Goal: Information Seeking & Learning: Check status

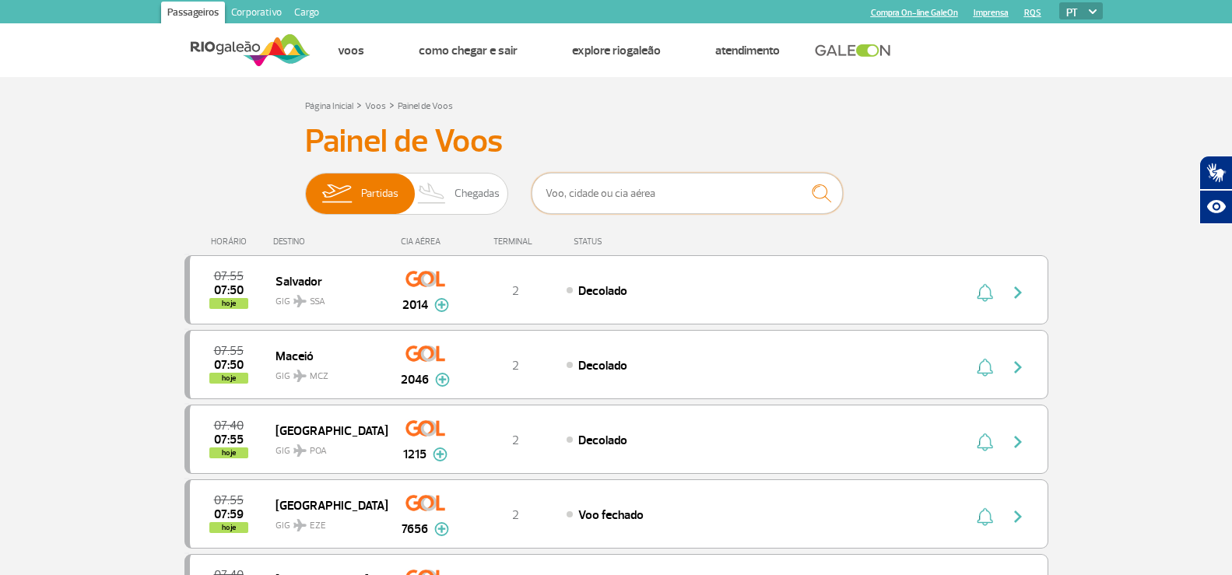
click at [631, 202] on input "text" at bounding box center [687, 193] width 311 height 41
click at [634, 195] on input "text" at bounding box center [687, 193] width 311 height 41
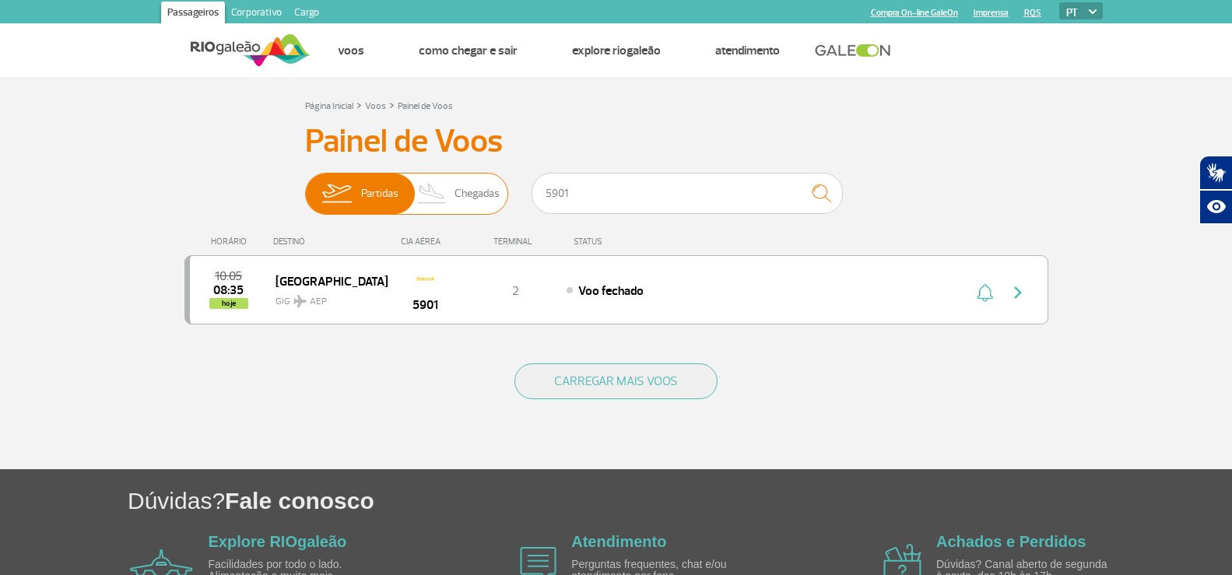
click at [428, 173] on span "Partidas Chegadas" at bounding box center [406, 194] width 203 height 42
click at [305, 186] on input "Partidas Chegadas" at bounding box center [305, 186] width 0 height 0
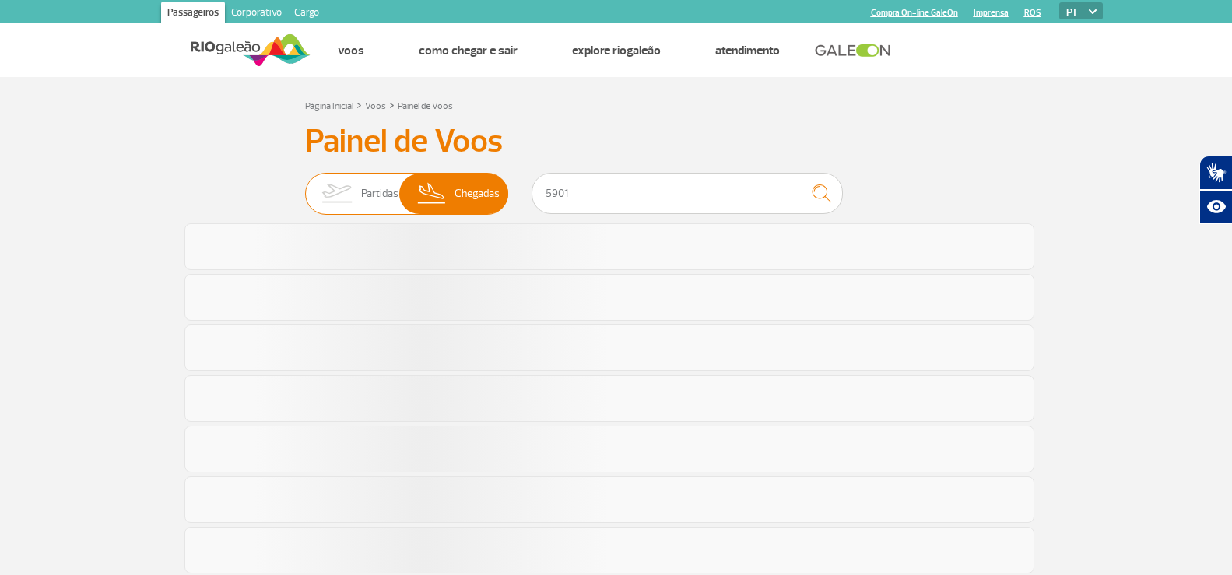
click at [305, 188] on span "Partidas Chegadas" at bounding box center [406, 194] width 203 height 42
click at [305, 186] on input "Partidas Chegadas" at bounding box center [305, 186] width 0 height 0
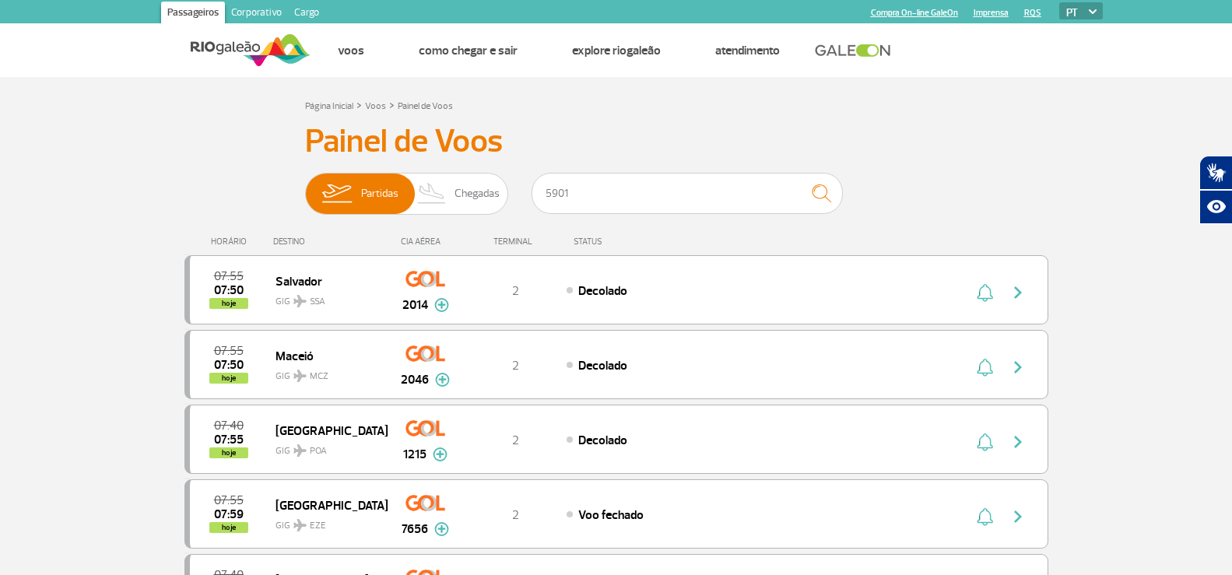
click at [533, 213] on div "5901" at bounding box center [687, 196] width 311 height 47
drag, startPoint x: 547, startPoint y: 204, endPoint x: 559, endPoint y: 200, distance: 12.3
click at [550, 202] on input "5901" at bounding box center [687, 193] width 311 height 41
click at [560, 200] on input "5901" at bounding box center [687, 193] width 311 height 41
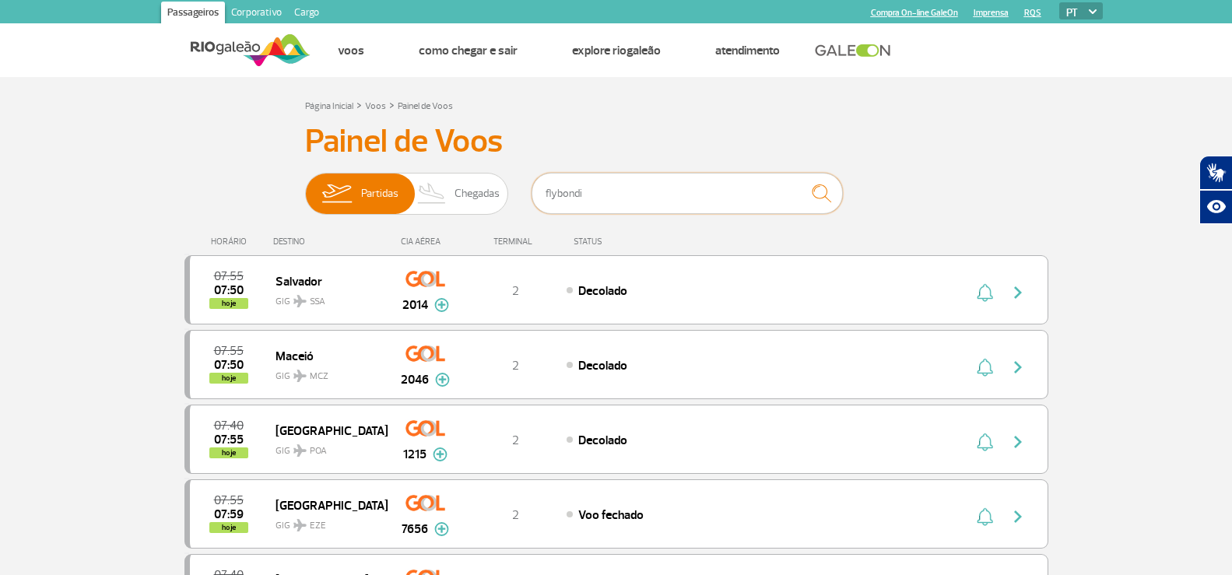
type input "flybondi"
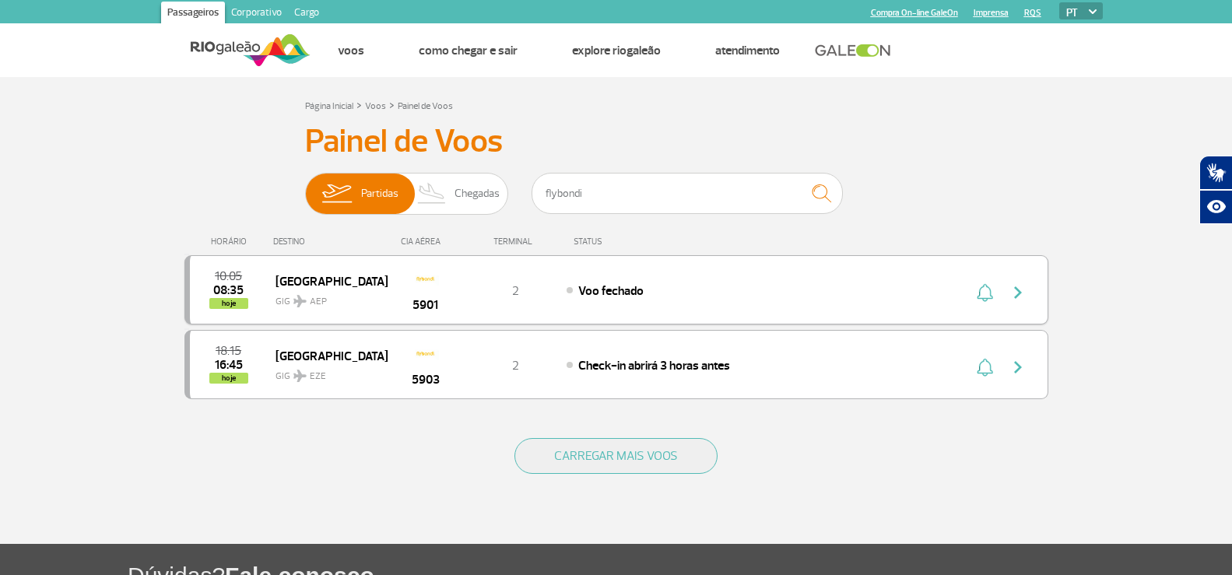
click at [695, 293] on div "Voo fechado" at bounding box center [738, 290] width 343 height 17
click at [572, 195] on input "flybondi" at bounding box center [687, 193] width 311 height 41
click at [575, 194] on input "flybondi" at bounding box center [687, 193] width 311 height 41
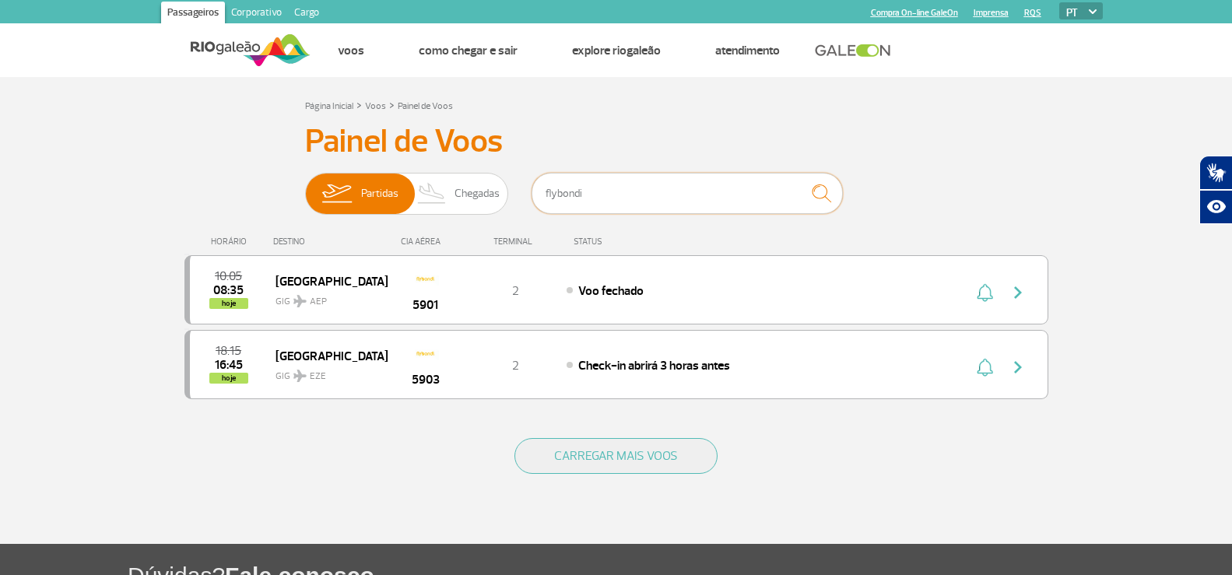
click at [575, 194] on input "flybondi" at bounding box center [687, 193] width 311 height 41
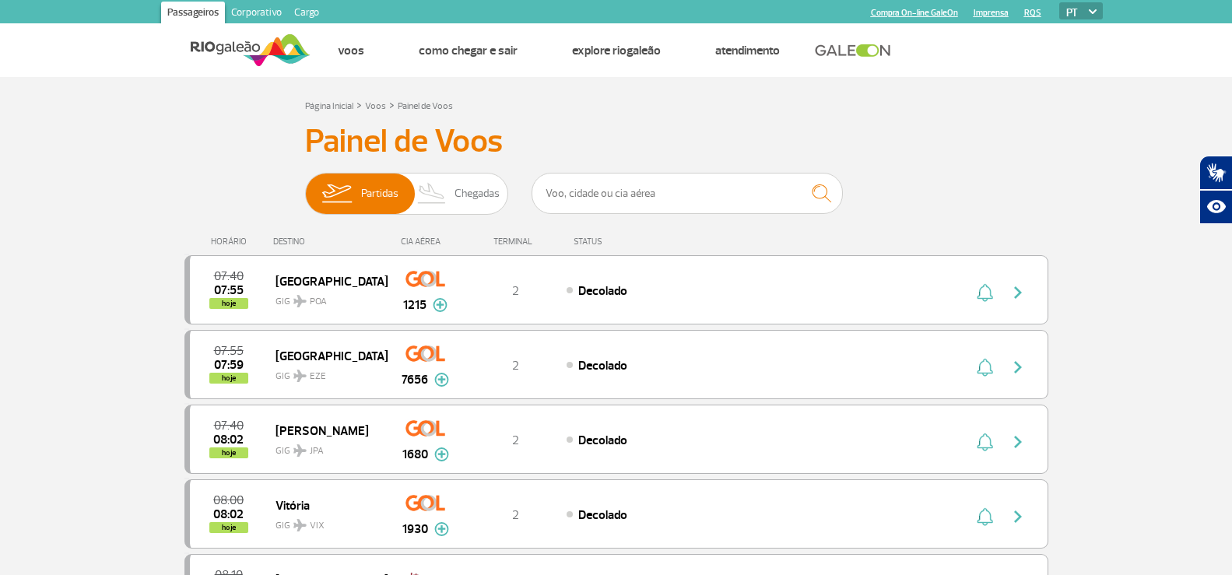
click at [435, 228] on div "HORÁRIO DESTINO CIA AÉREA TERMINAL STATUS" at bounding box center [616, 235] width 864 height 30
click at [430, 209] on img at bounding box center [432, 194] width 46 height 40
click at [305, 186] on input "Partidas Chegadas" at bounding box center [305, 186] width 0 height 0
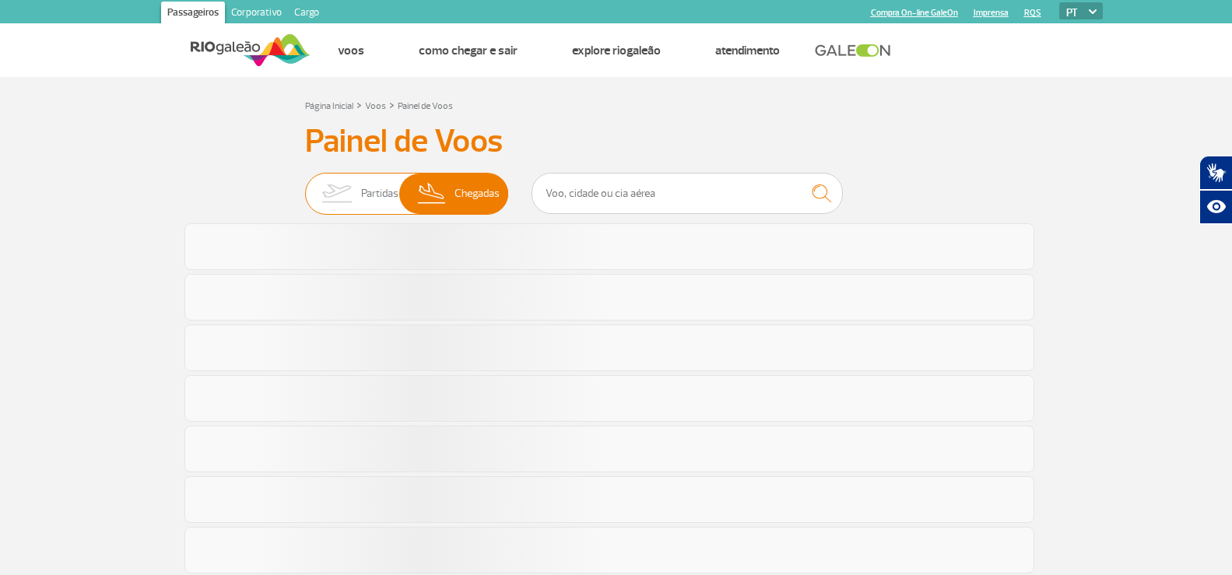
click at [381, 195] on span "Partidas" at bounding box center [379, 194] width 37 height 40
click at [305, 186] on input "Partidas Chegadas" at bounding box center [305, 186] width 0 height 0
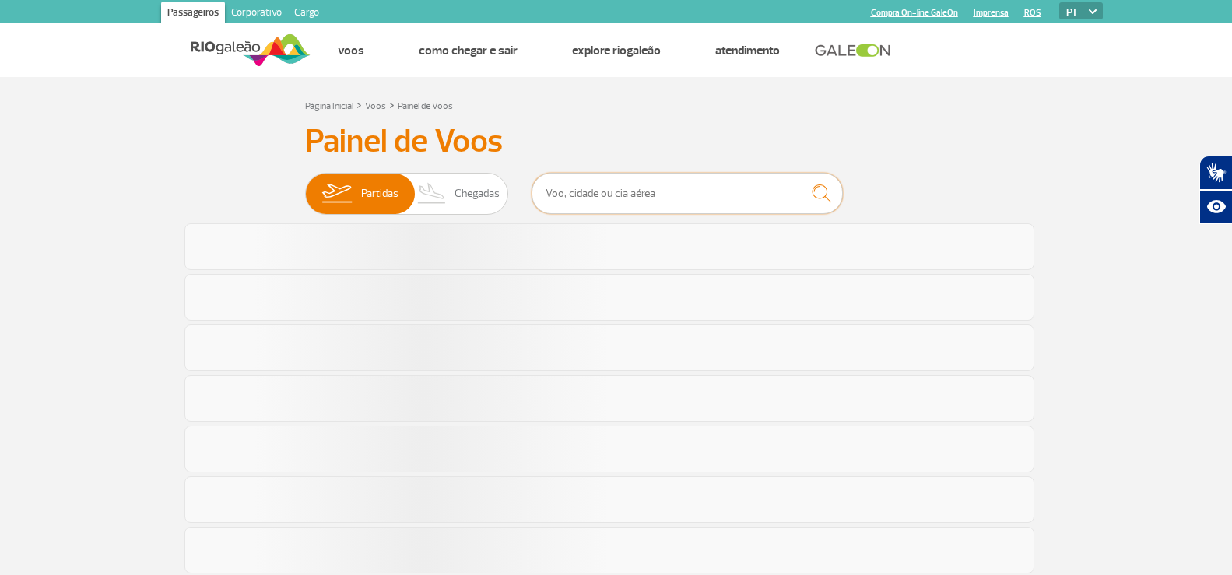
click at [545, 200] on input "text" at bounding box center [687, 193] width 311 height 41
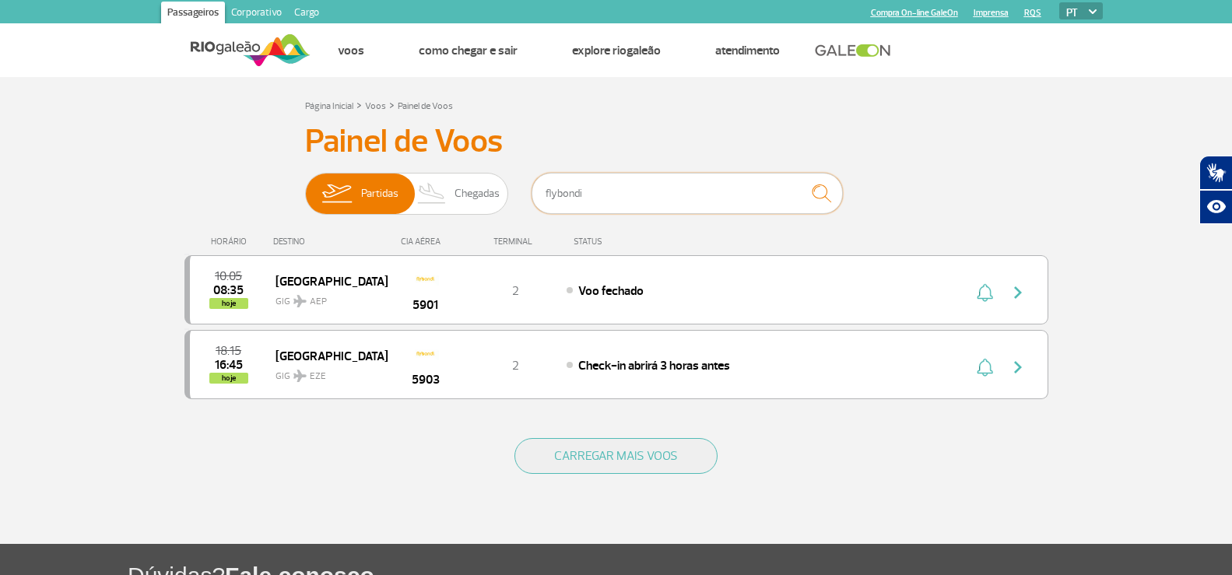
click at [637, 184] on input "flybondi" at bounding box center [687, 193] width 311 height 41
click at [503, 199] on span "Partidas Chegadas" at bounding box center [406, 194] width 203 height 42
click at [305, 186] on input "Partidas Chegadas" at bounding box center [305, 186] width 0 height 0
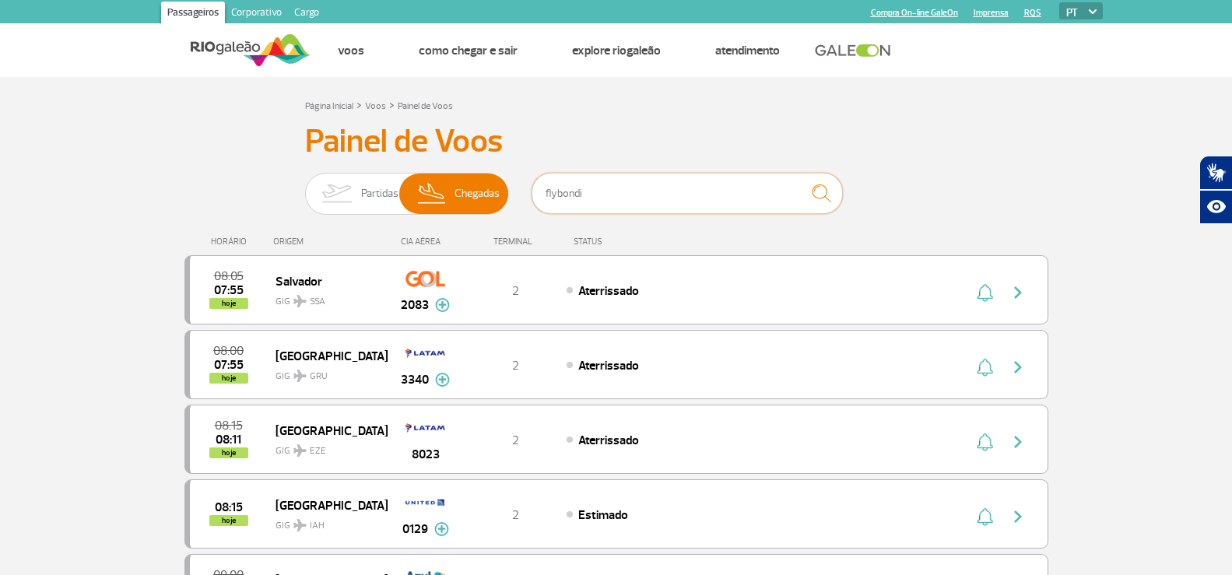
click at [670, 195] on input "flybondi" at bounding box center [687, 193] width 311 height 41
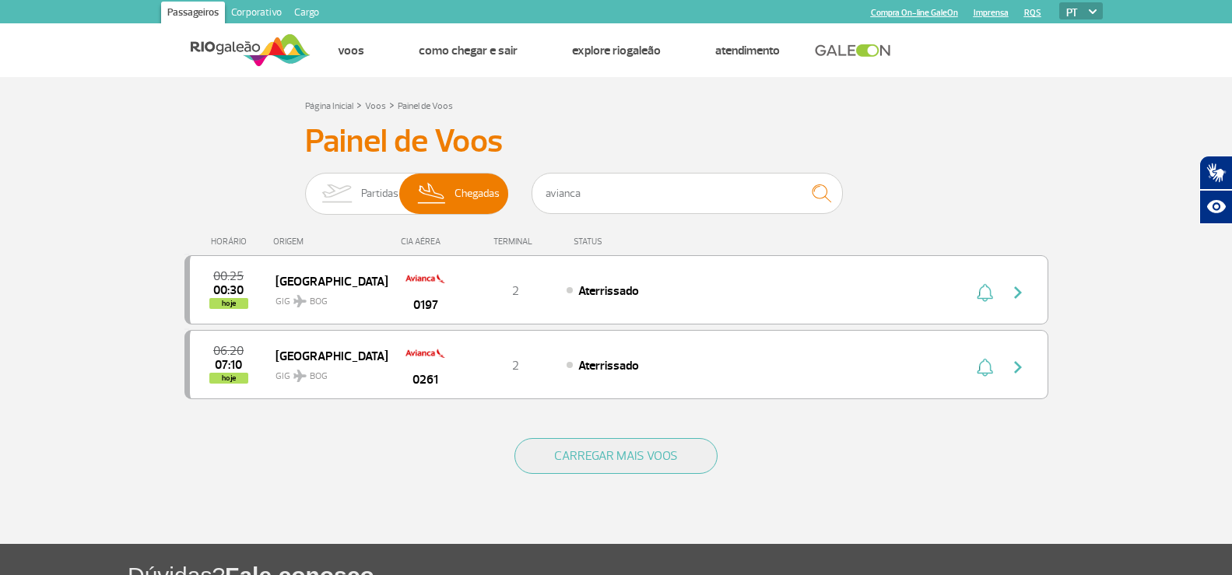
click at [403, 220] on div "HORÁRIO ORIGEM CIA AÉREA TERMINAL STATUS" at bounding box center [616, 235] width 864 height 30
click at [381, 210] on span "Partidas" at bounding box center [379, 194] width 37 height 40
click at [305, 186] on input "Partidas Chegadas" at bounding box center [305, 186] width 0 height 0
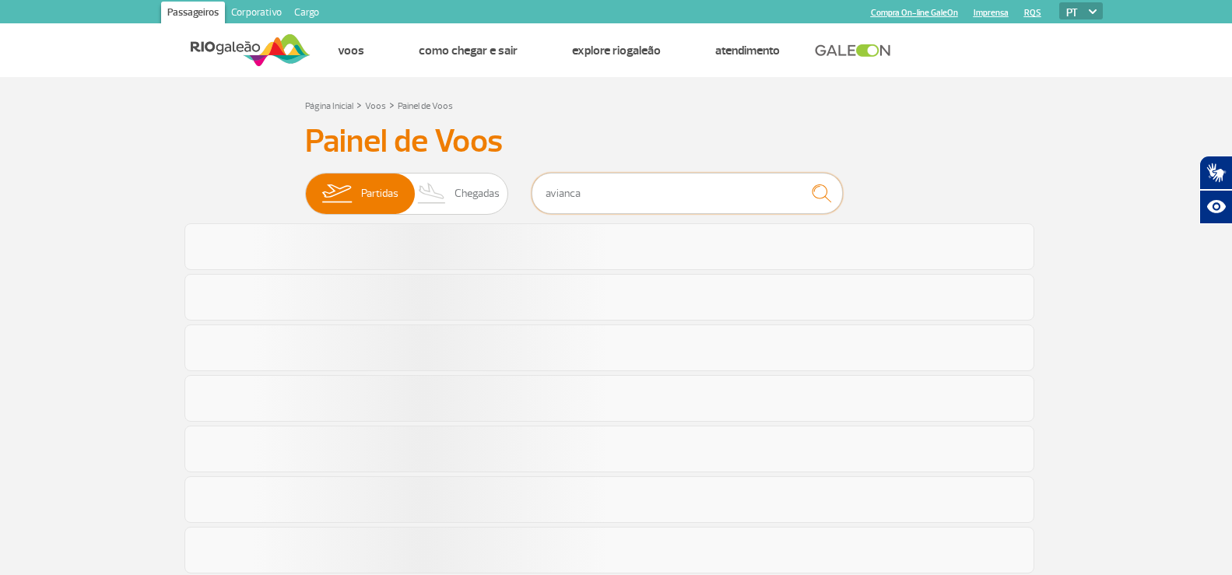
click at [597, 196] on input "avianca" at bounding box center [687, 193] width 311 height 41
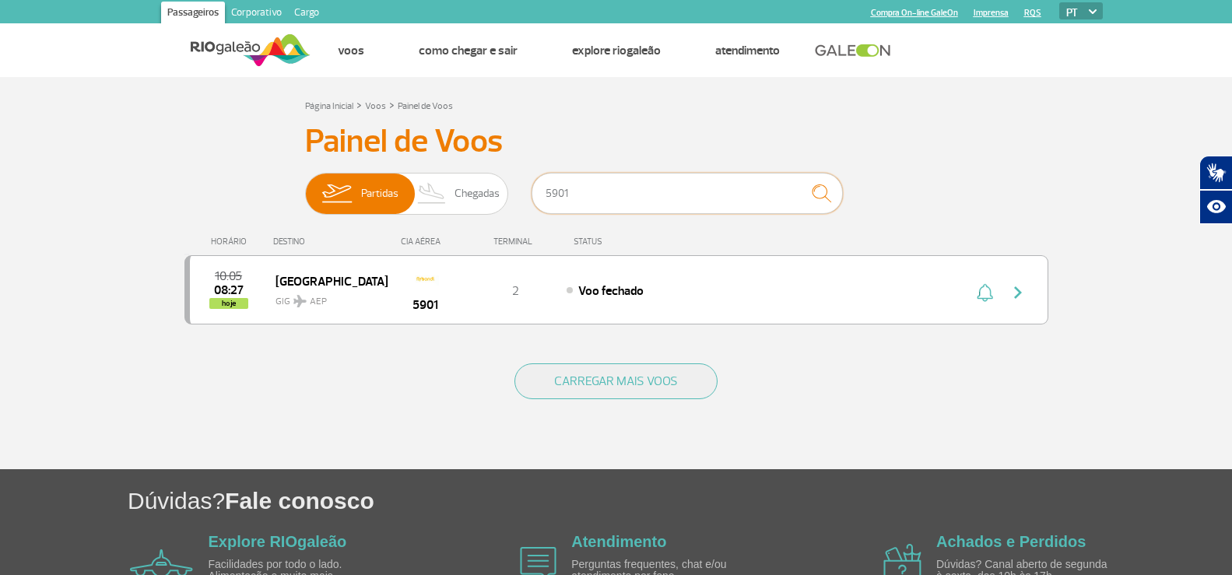
click at [644, 182] on input "5901" at bounding box center [687, 193] width 311 height 41
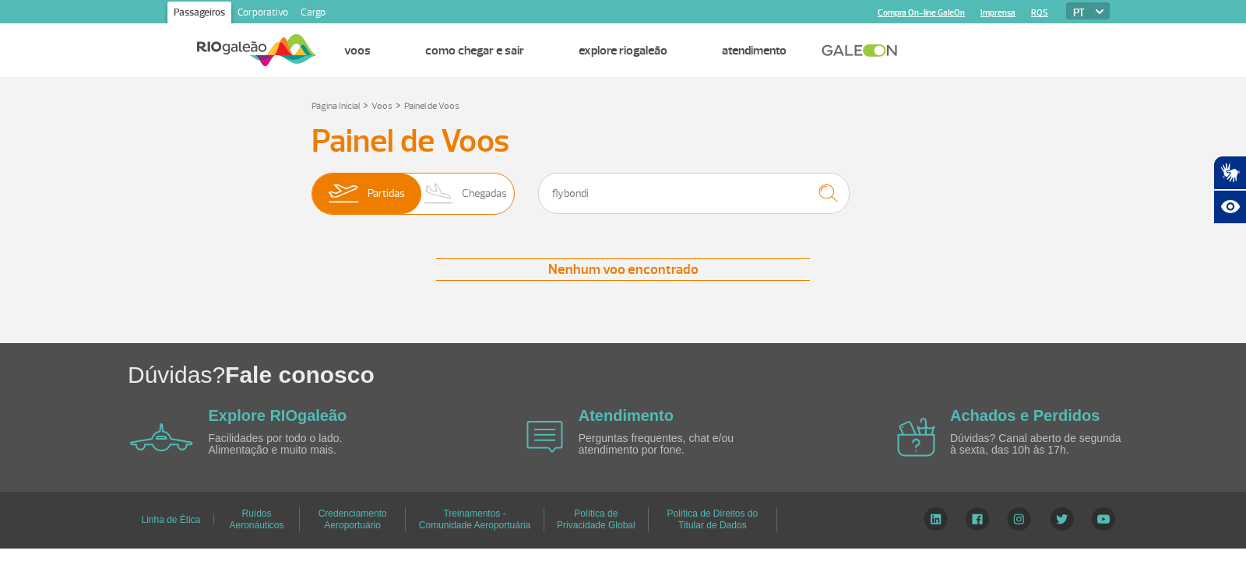
click at [479, 195] on span "Chegadas" at bounding box center [484, 194] width 45 height 40
click at [311, 186] on input "Partidas Chegadas" at bounding box center [311, 186] width 0 height 0
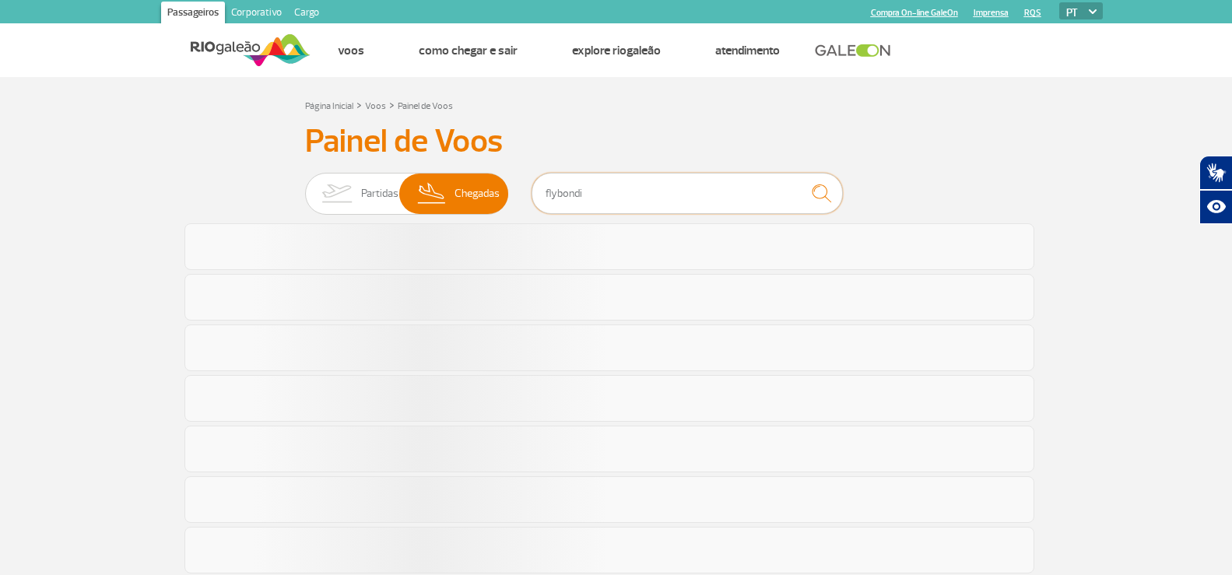
click at [636, 190] on input "flybondi" at bounding box center [687, 193] width 311 height 41
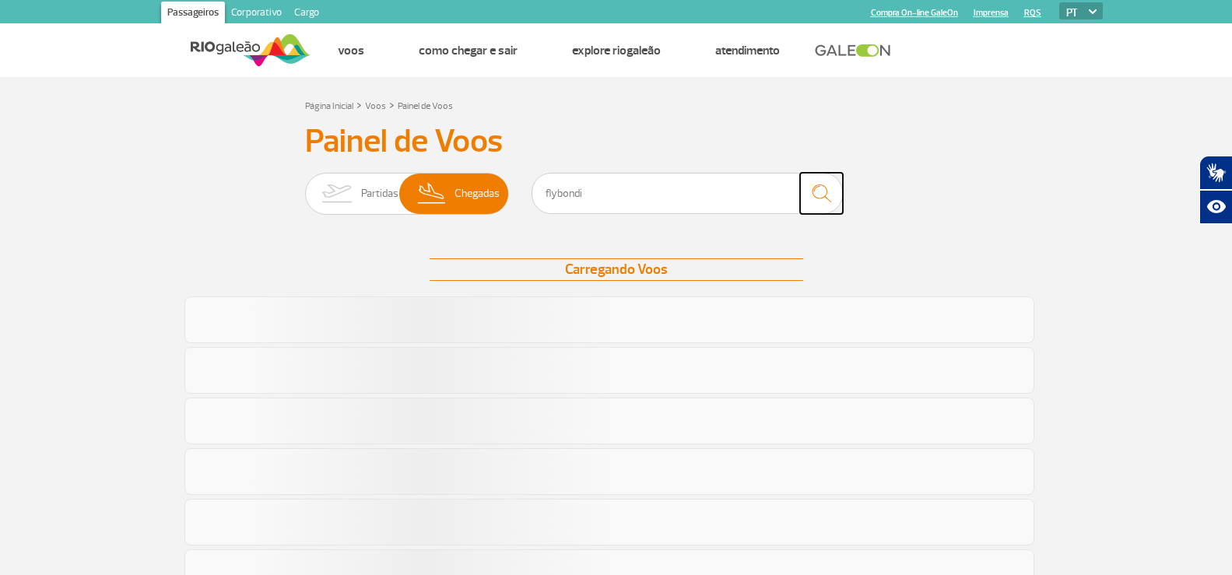
click at [810, 191] on img "submit" at bounding box center [821, 193] width 33 height 32
click at [654, 191] on input "flybondi" at bounding box center [687, 193] width 311 height 41
click at [830, 189] on img "submit" at bounding box center [821, 193] width 33 height 32
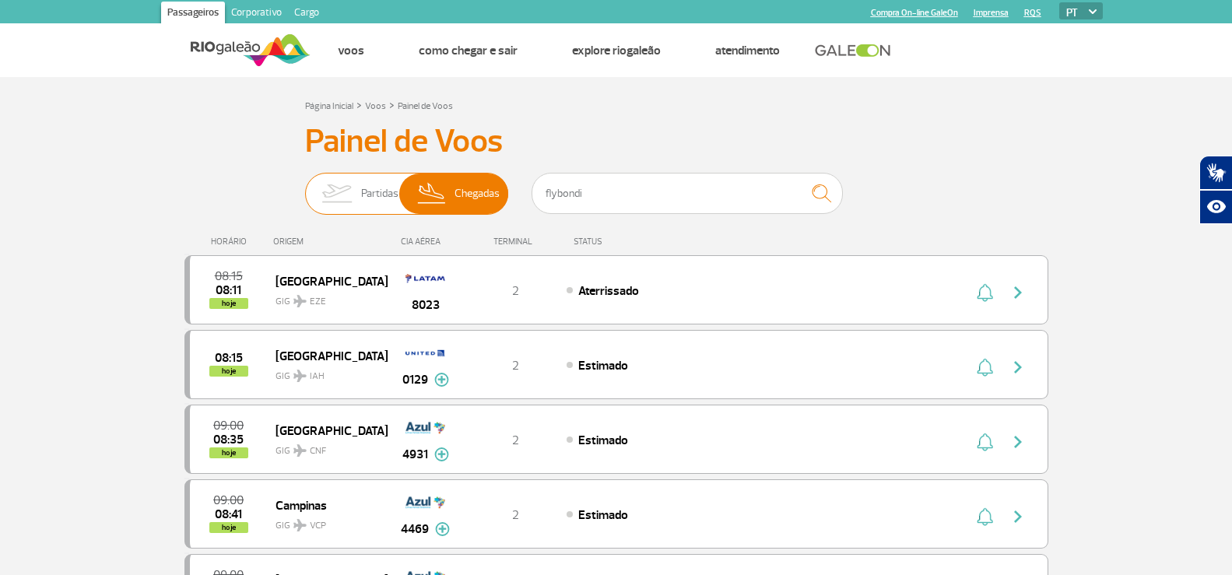
click at [349, 181] on img at bounding box center [336, 194] width 49 height 40
click at [305, 186] on input "Partidas Chegadas" at bounding box center [305, 186] width 0 height 0
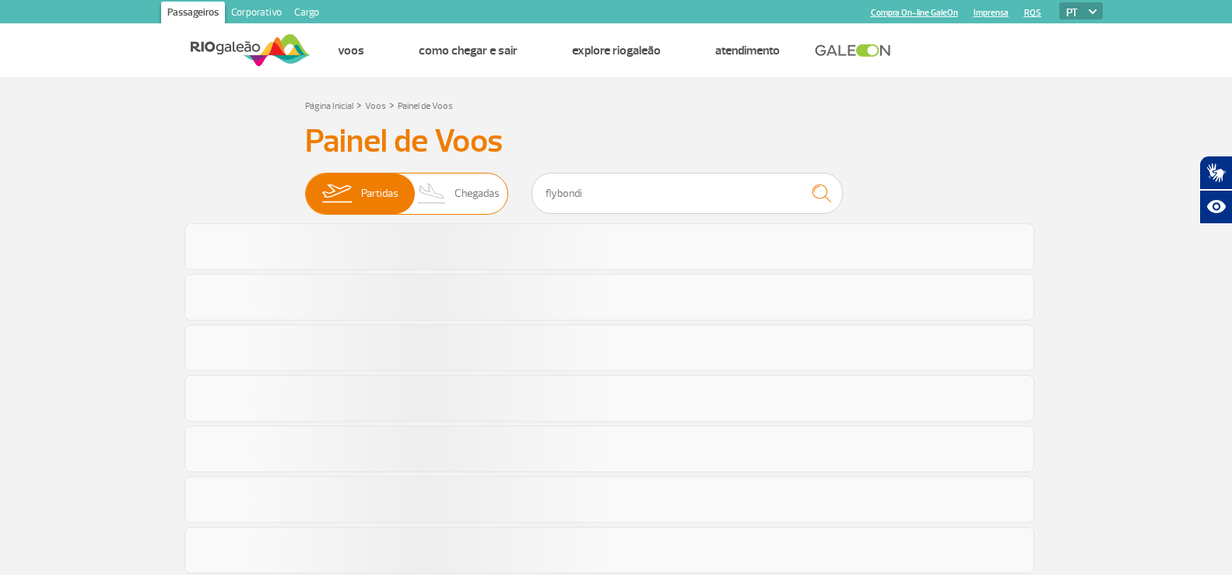
click at [460, 180] on span "Chegadas" at bounding box center [477, 194] width 45 height 40
click at [305, 186] on input "Partidas Chegadas" at bounding box center [305, 186] width 0 height 0
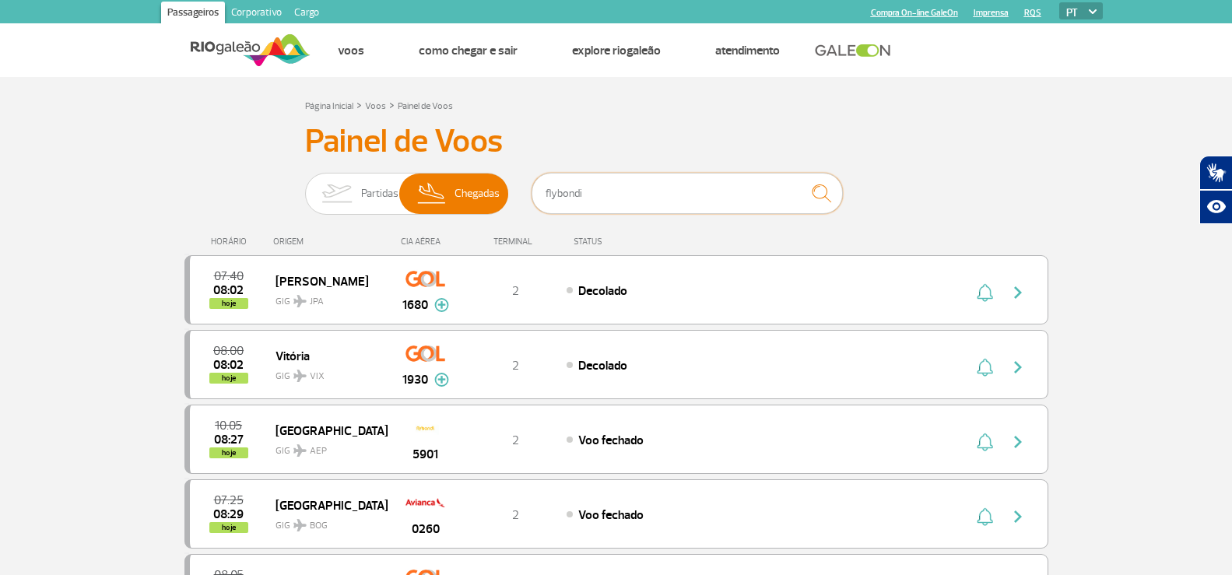
click at [640, 197] on input "flybondi" at bounding box center [687, 193] width 311 height 41
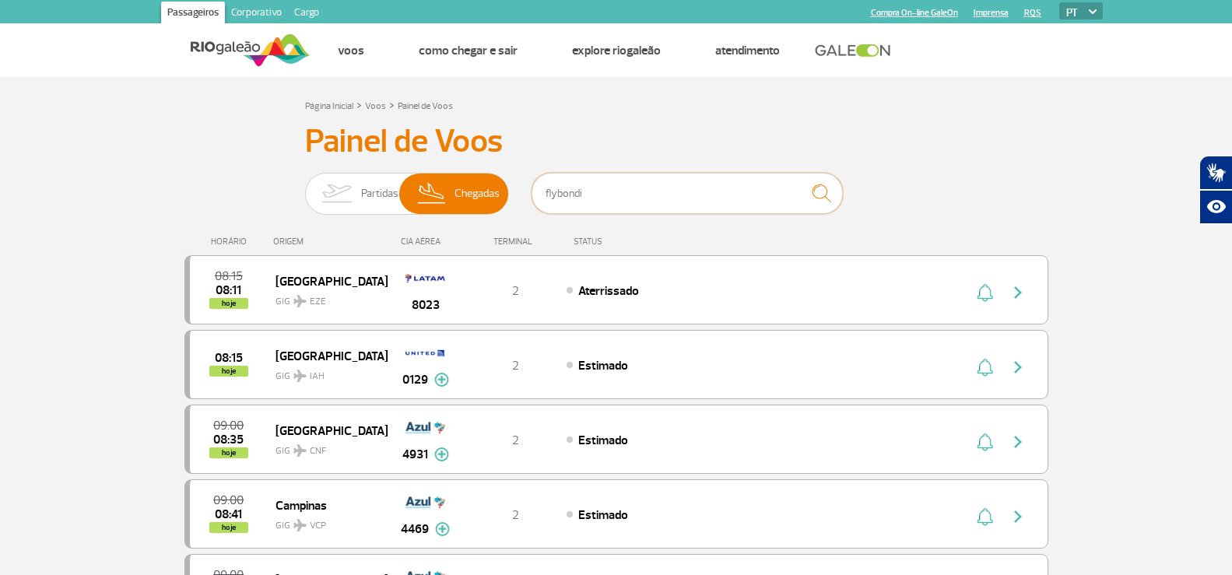
click at [640, 197] on input "flybondi" at bounding box center [687, 193] width 311 height 41
type input "american"
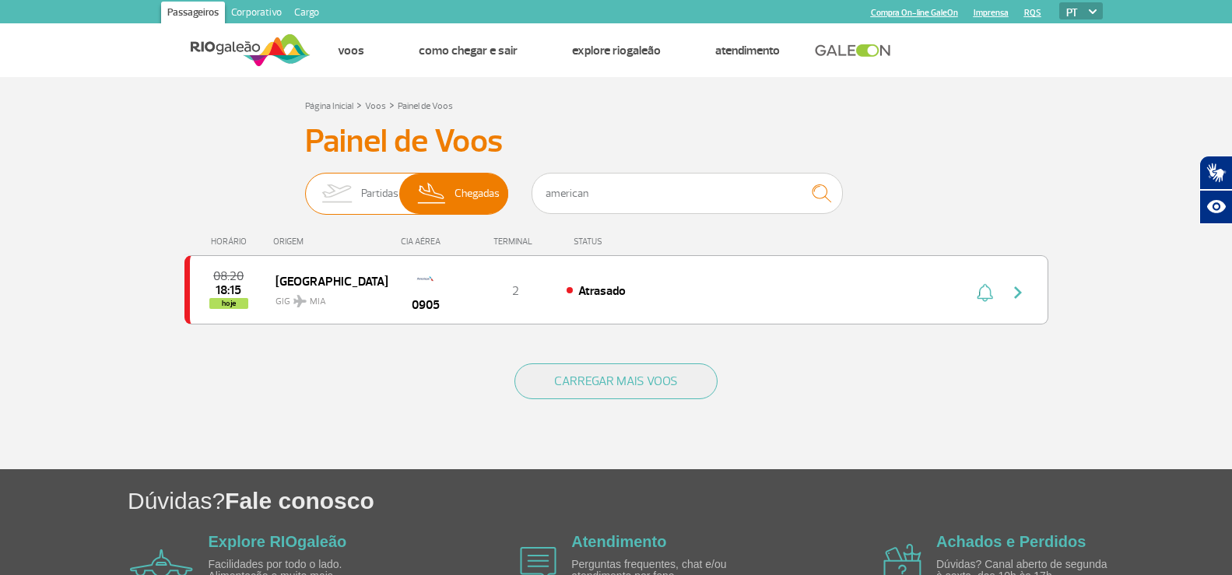
click at [343, 196] on img at bounding box center [336, 194] width 49 height 40
click at [305, 186] on input "Partidas Chegadas" at bounding box center [305, 186] width 0 height 0
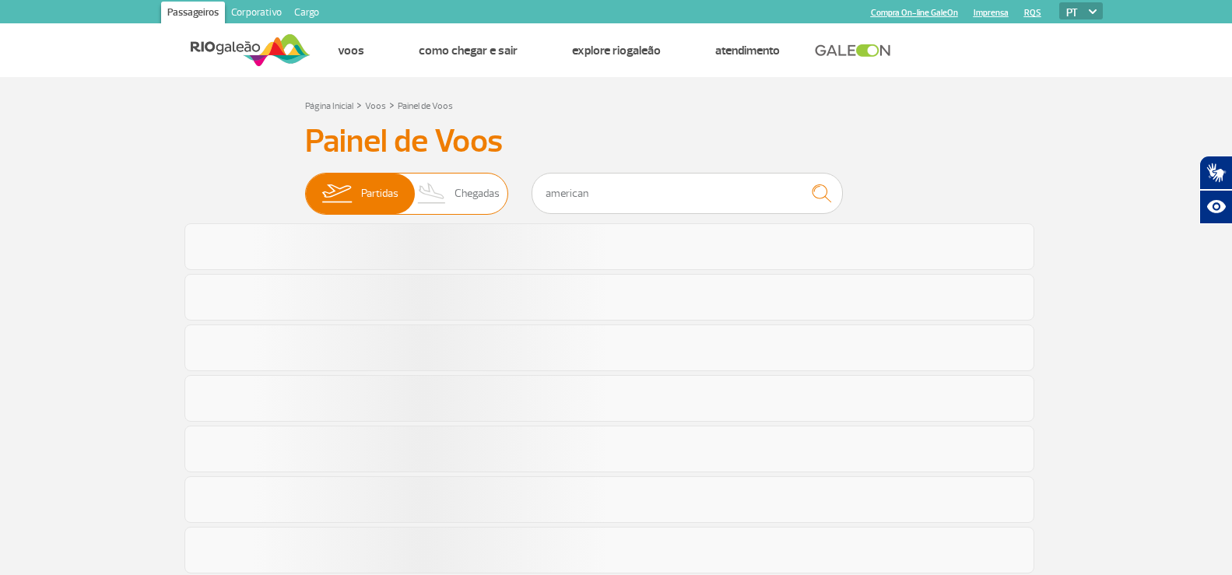
click at [434, 207] on img at bounding box center [432, 194] width 46 height 40
click at [305, 186] on input "Partidas Chegadas" at bounding box center [305, 186] width 0 height 0
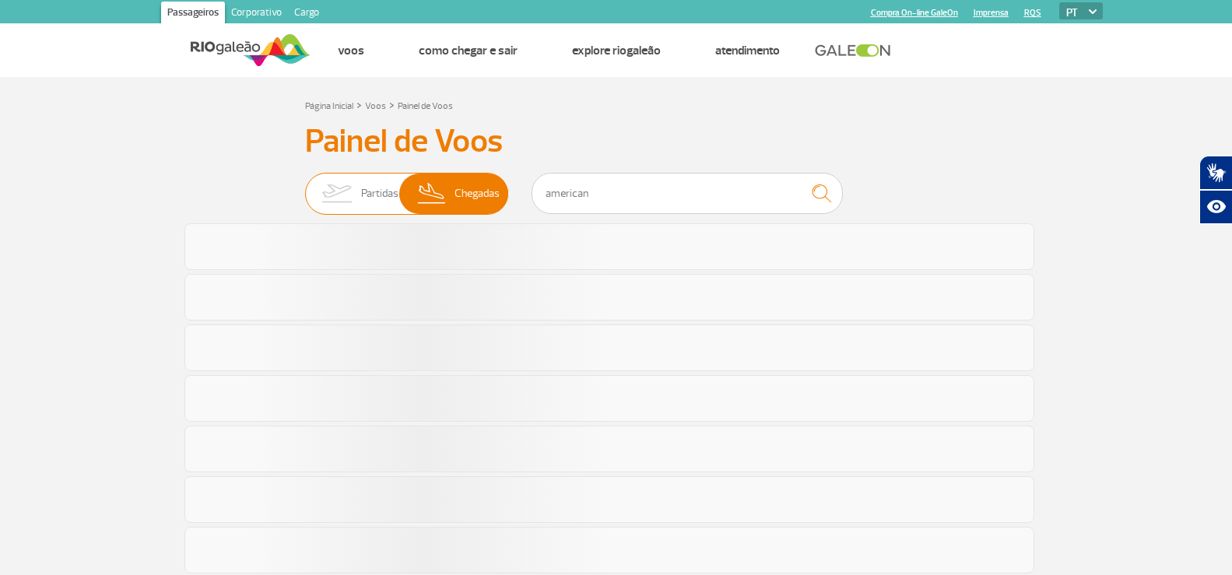
click at [339, 177] on img at bounding box center [336, 194] width 49 height 40
click at [305, 186] on input "Partidas Chegadas" at bounding box center [305, 186] width 0 height 0
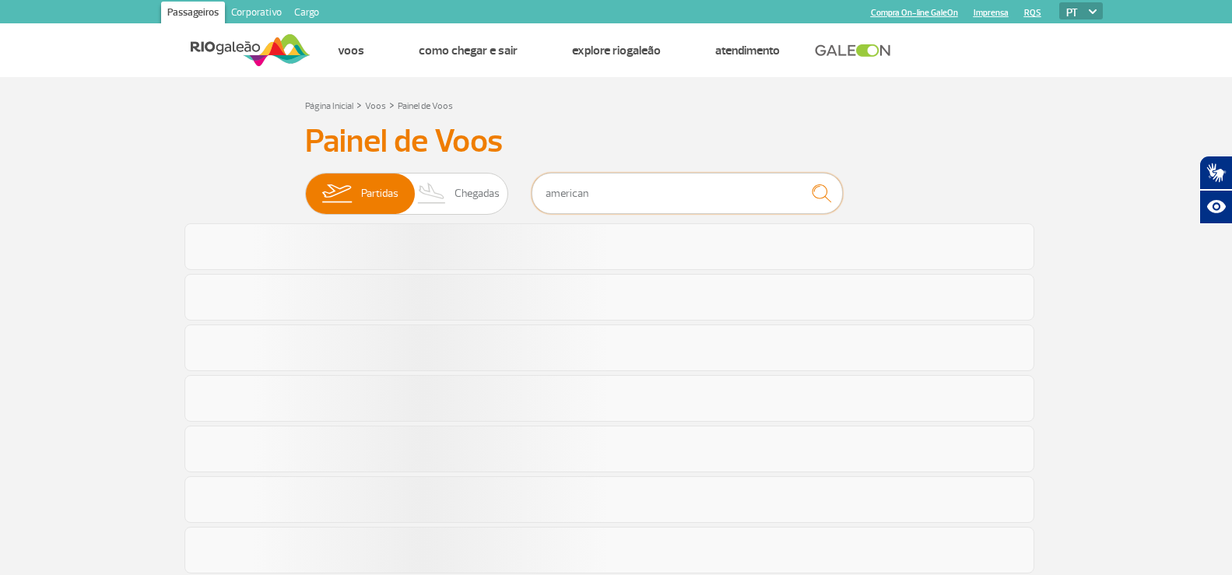
click at [603, 195] on input "american" at bounding box center [687, 193] width 311 height 41
